Goal: Check status

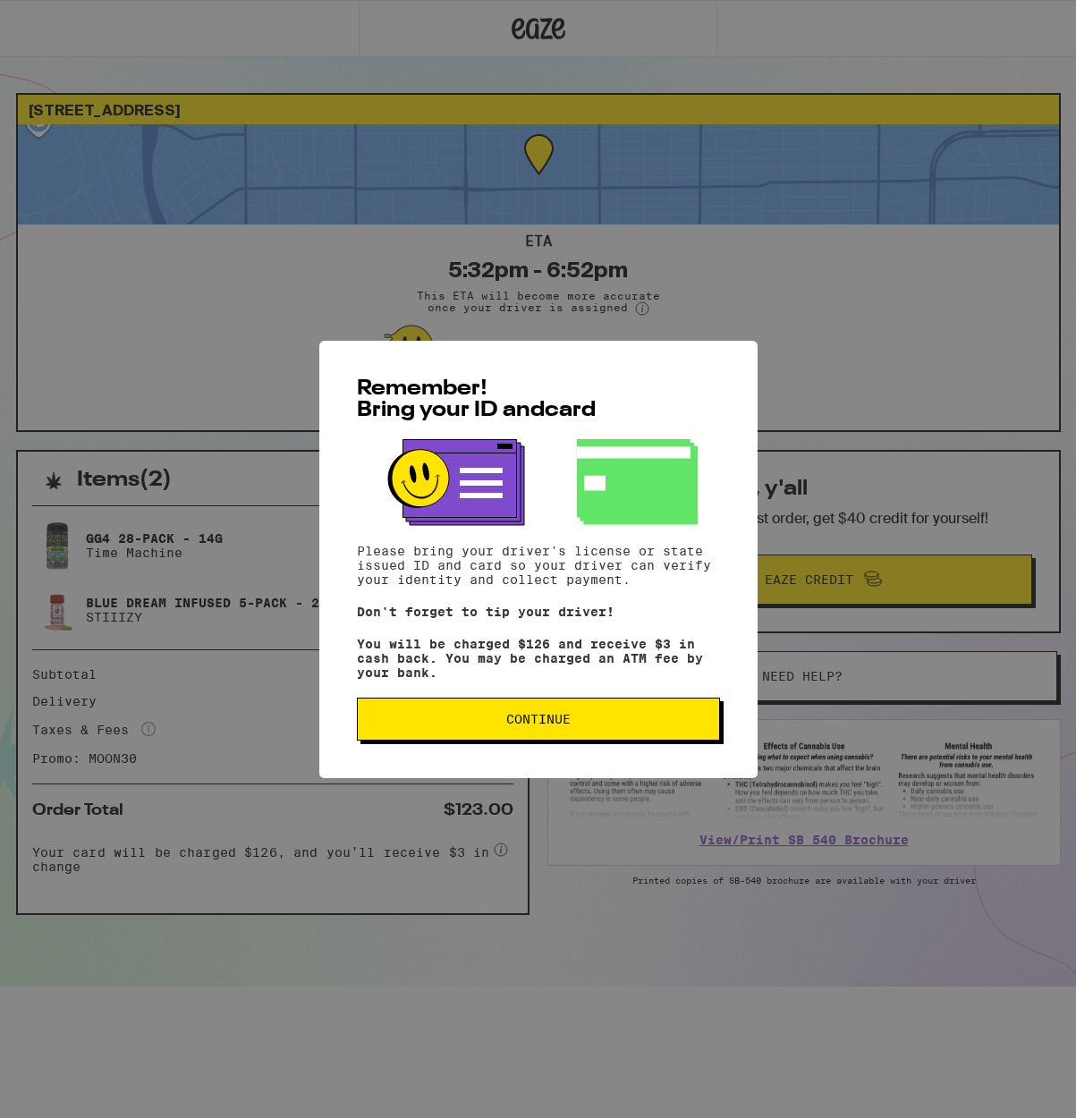
click at [578, 739] on button "Continue" at bounding box center [538, 719] width 363 height 43
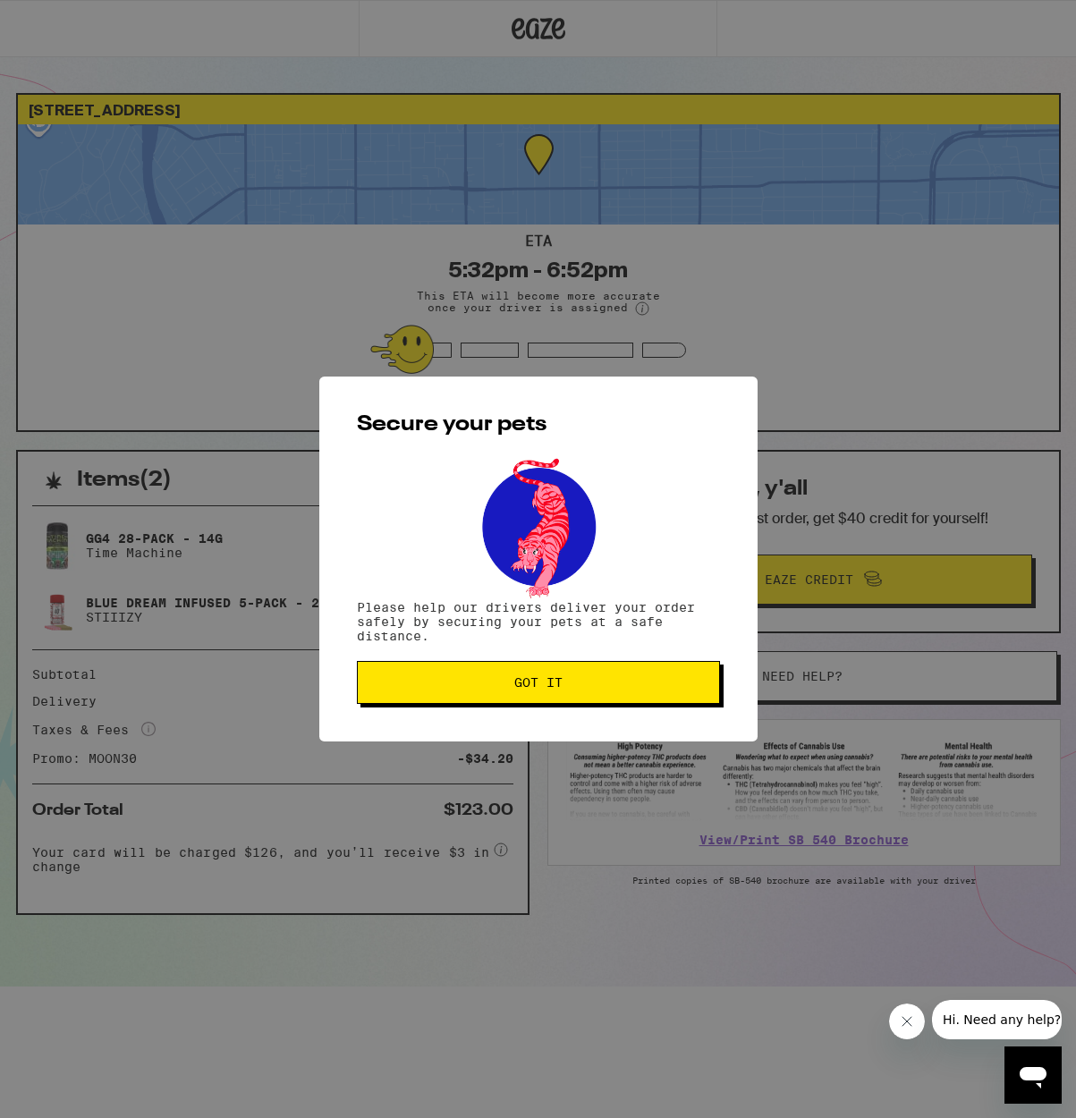
click at [568, 692] on button "Got it" at bounding box center [538, 682] width 363 height 43
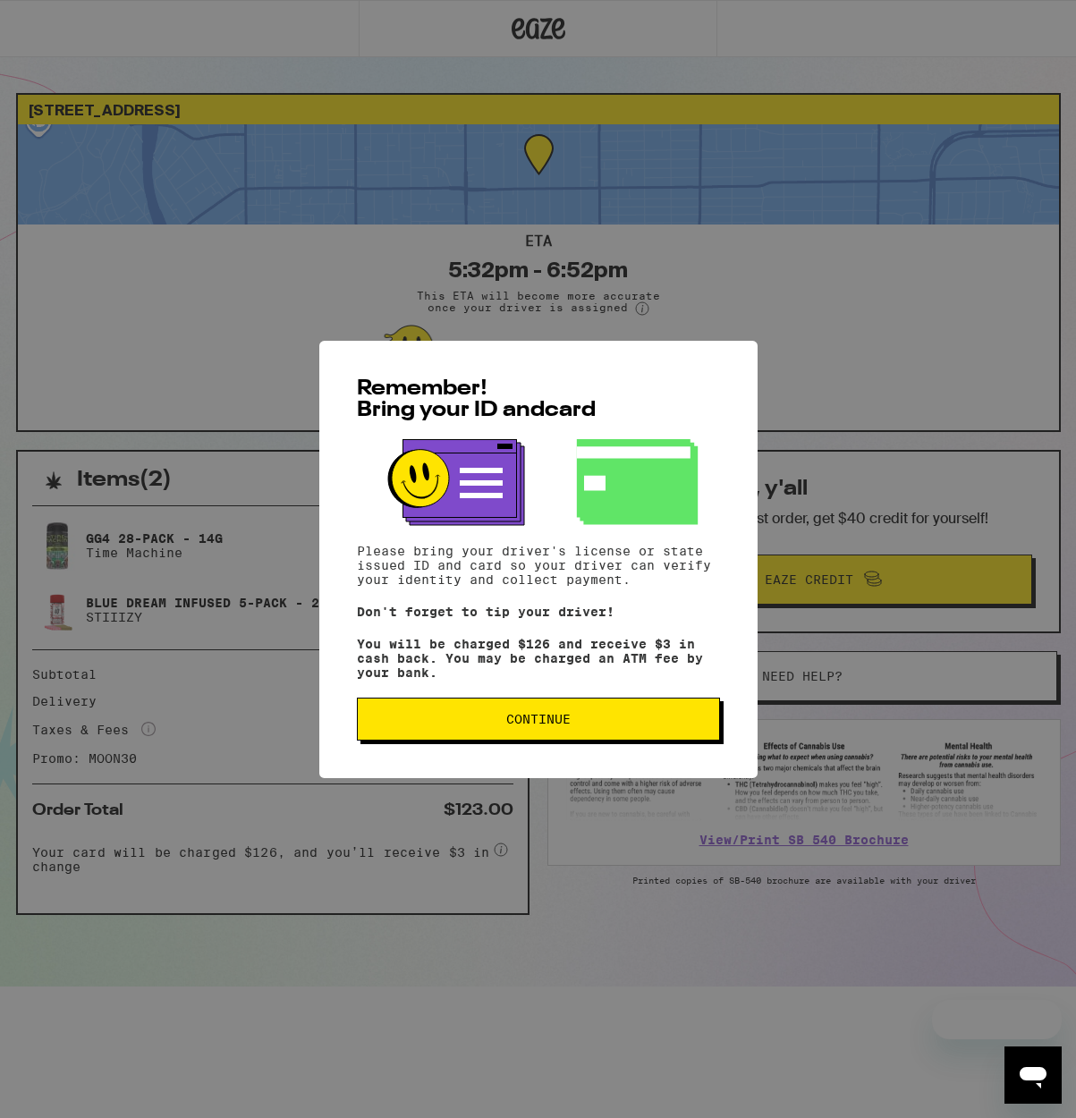
click at [572, 716] on button "Continue" at bounding box center [538, 719] width 363 height 43
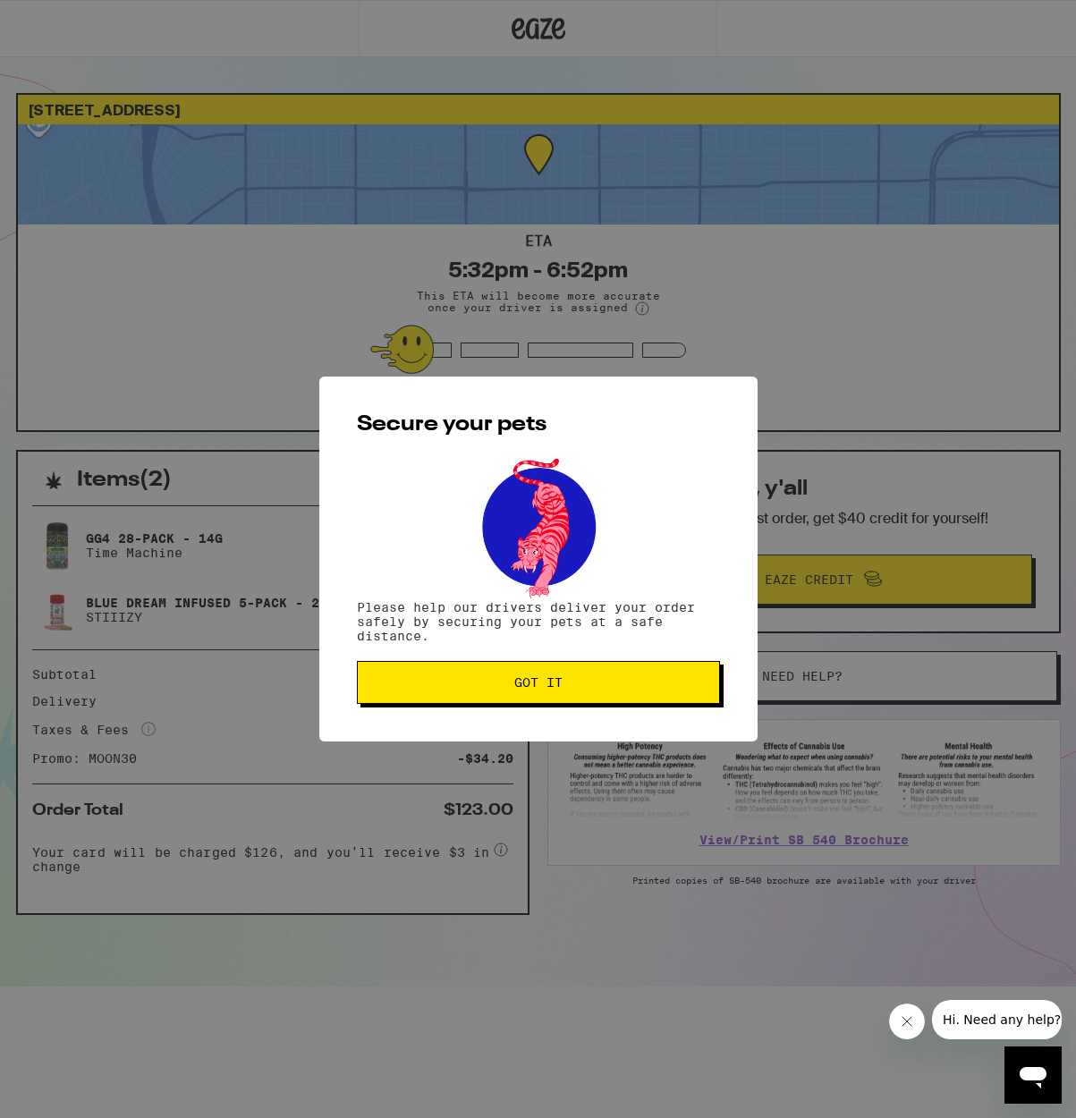
click at [572, 716] on div "Secure your pets Please help our drivers deliver your order safely by securing …" at bounding box center [538, 559] width 438 height 365
click at [572, 692] on button "Got it" at bounding box center [538, 682] width 363 height 43
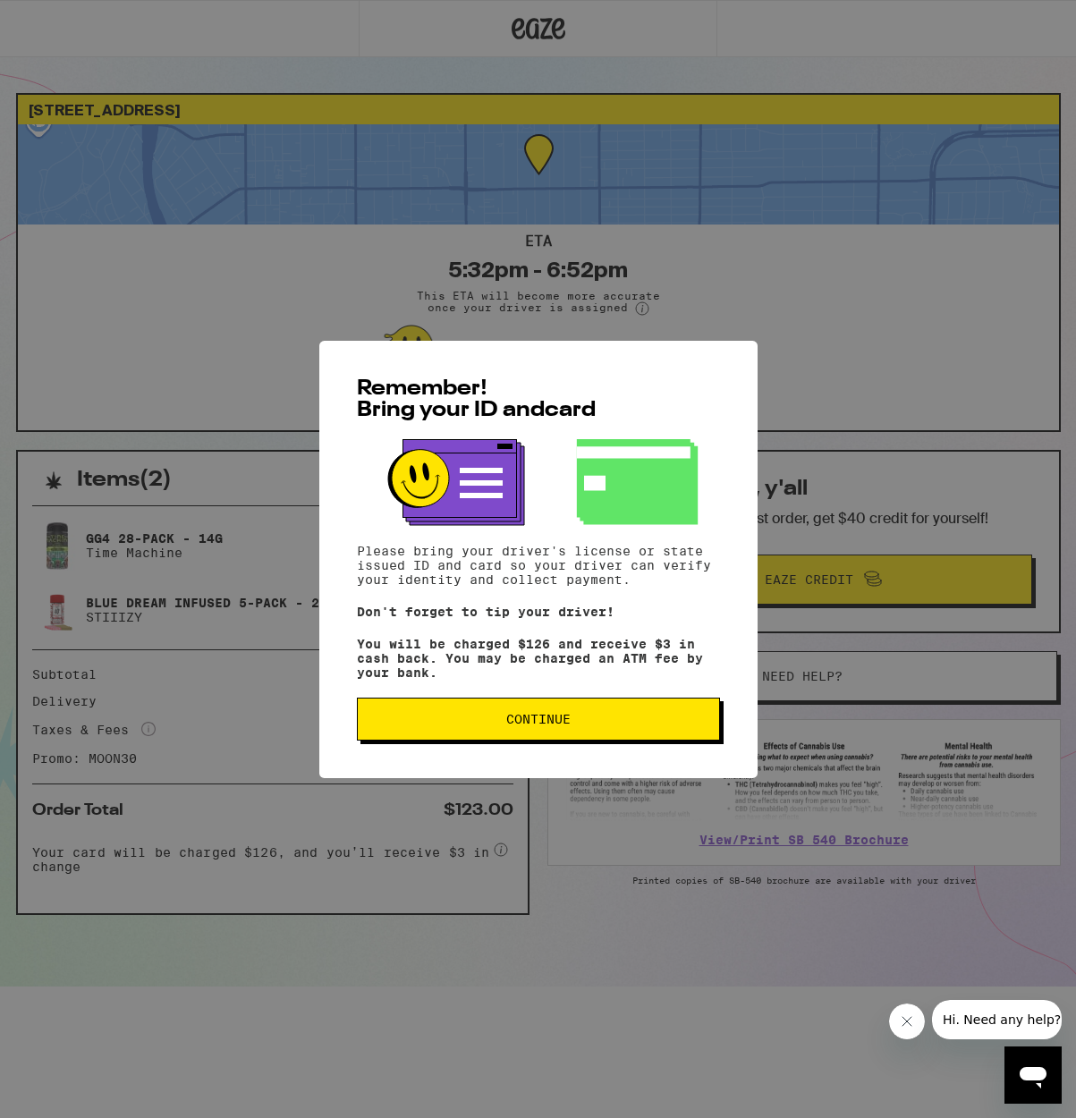
click at [631, 723] on span "Continue" at bounding box center [538, 719] width 333 height 13
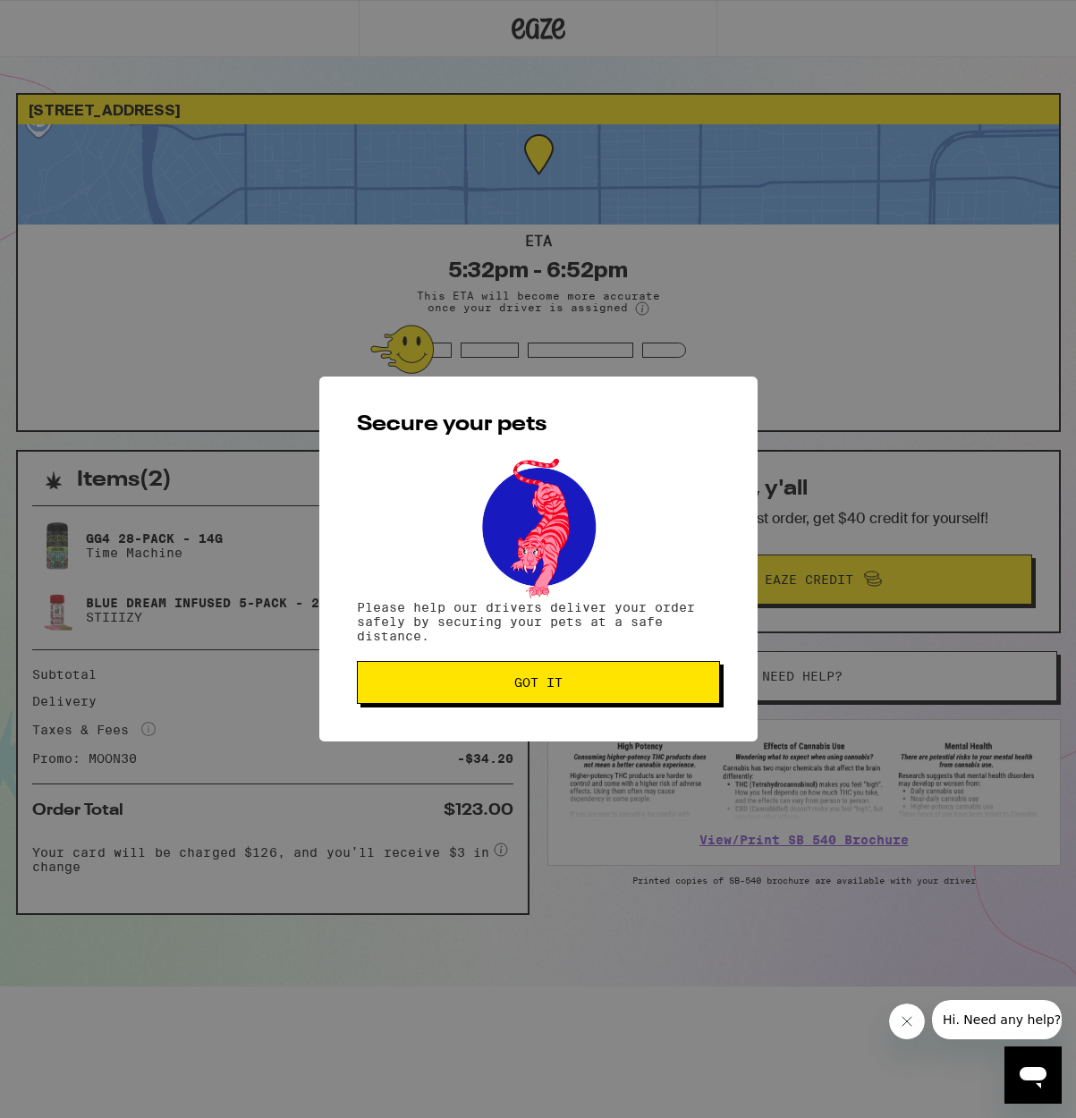
click at [610, 672] on button "Got it" at bounding box center [538, 682] width 363 height 43
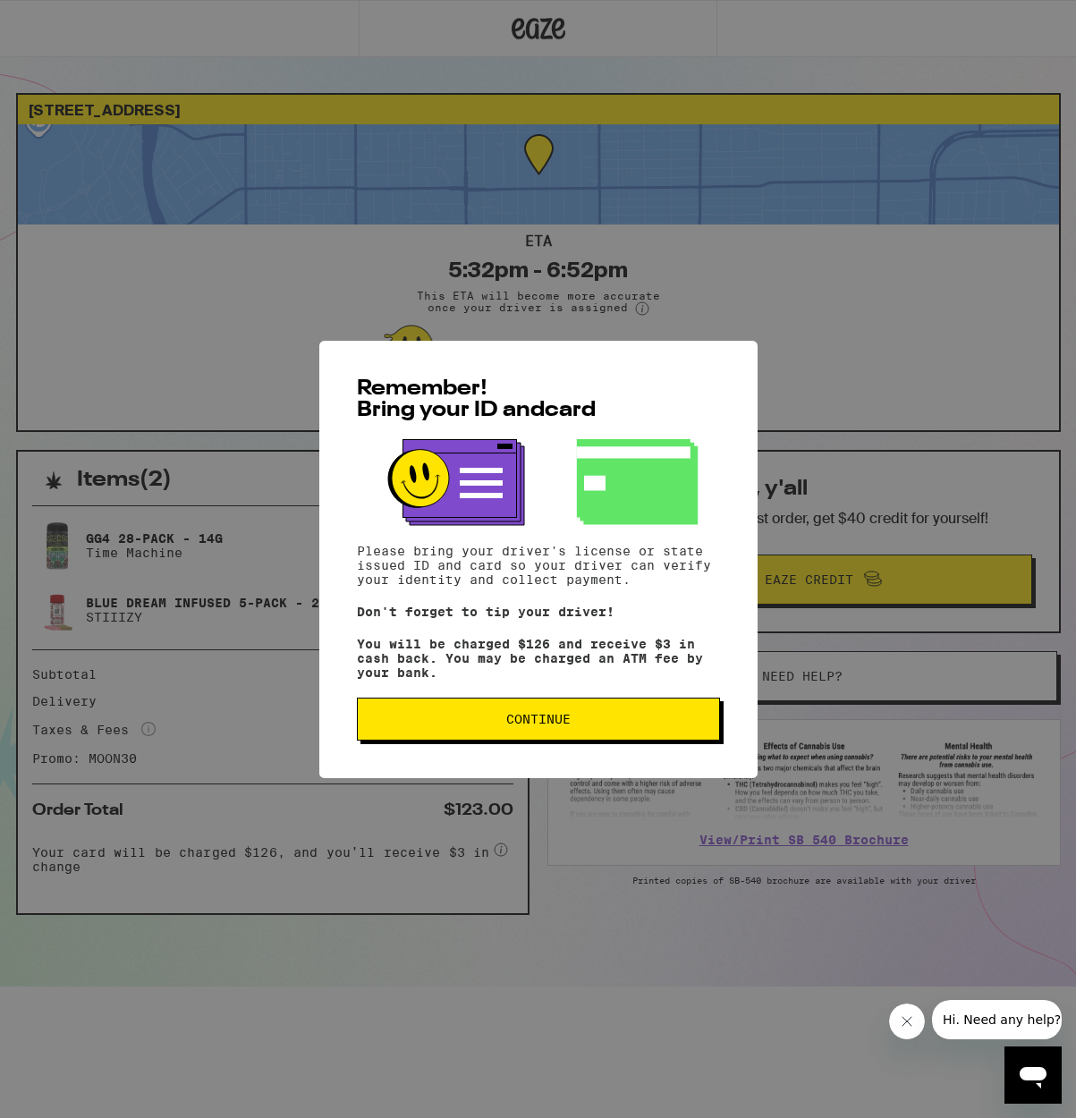
click at [611, 733] on button "Continue" at bounding box center [538, 719] width 363 height 43
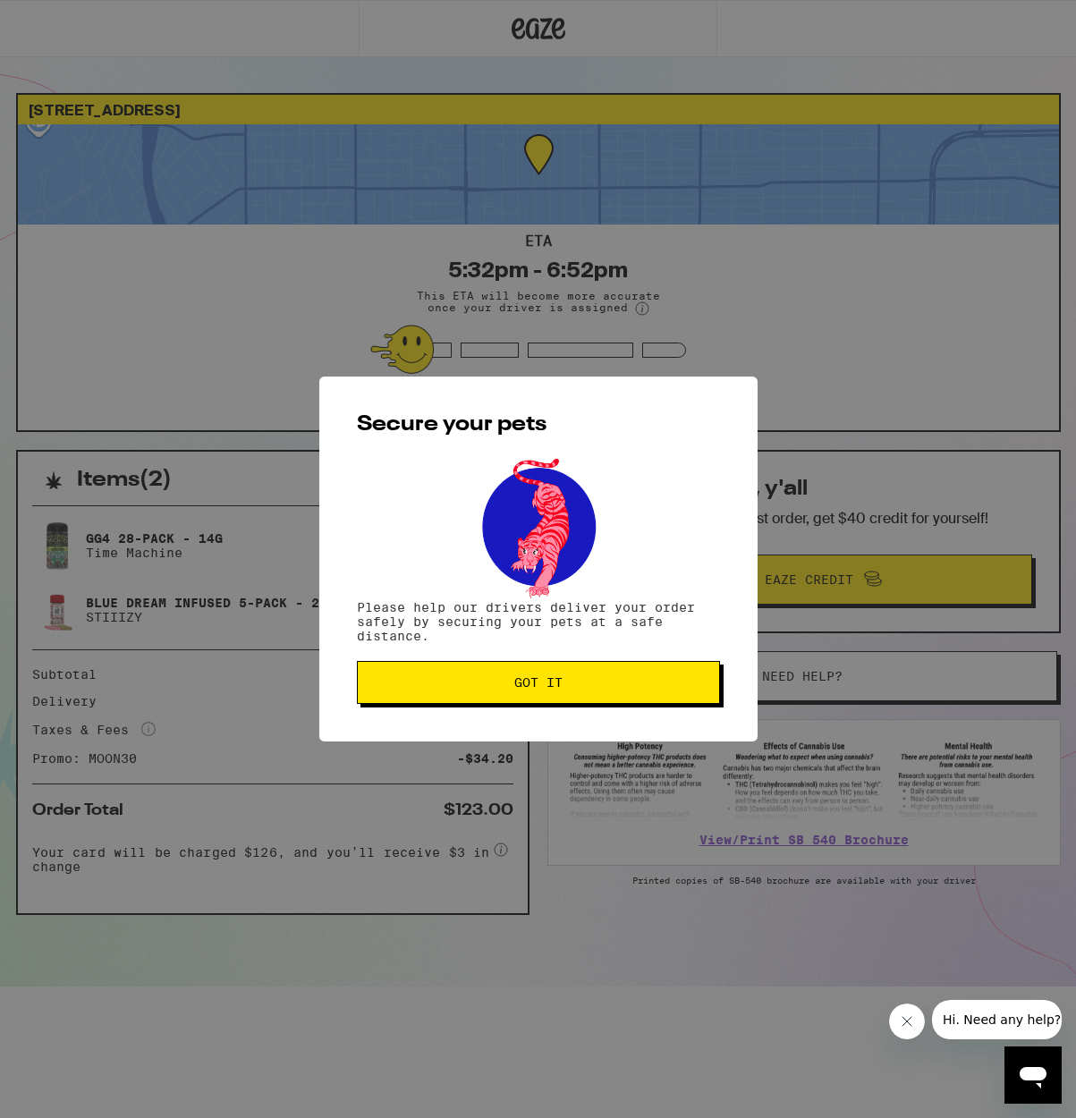
click at [614, 718] on div "Secure your pets Please help our drivers deliver your order safely by securing …" at bounding box center [538, 559] width 438 height 365
click at [622, 694] on button "Got it" at bounding box center [538, 682] width 363 height 43
